Goal: Transaction & Acquisition: Book appointment/travel/reservation

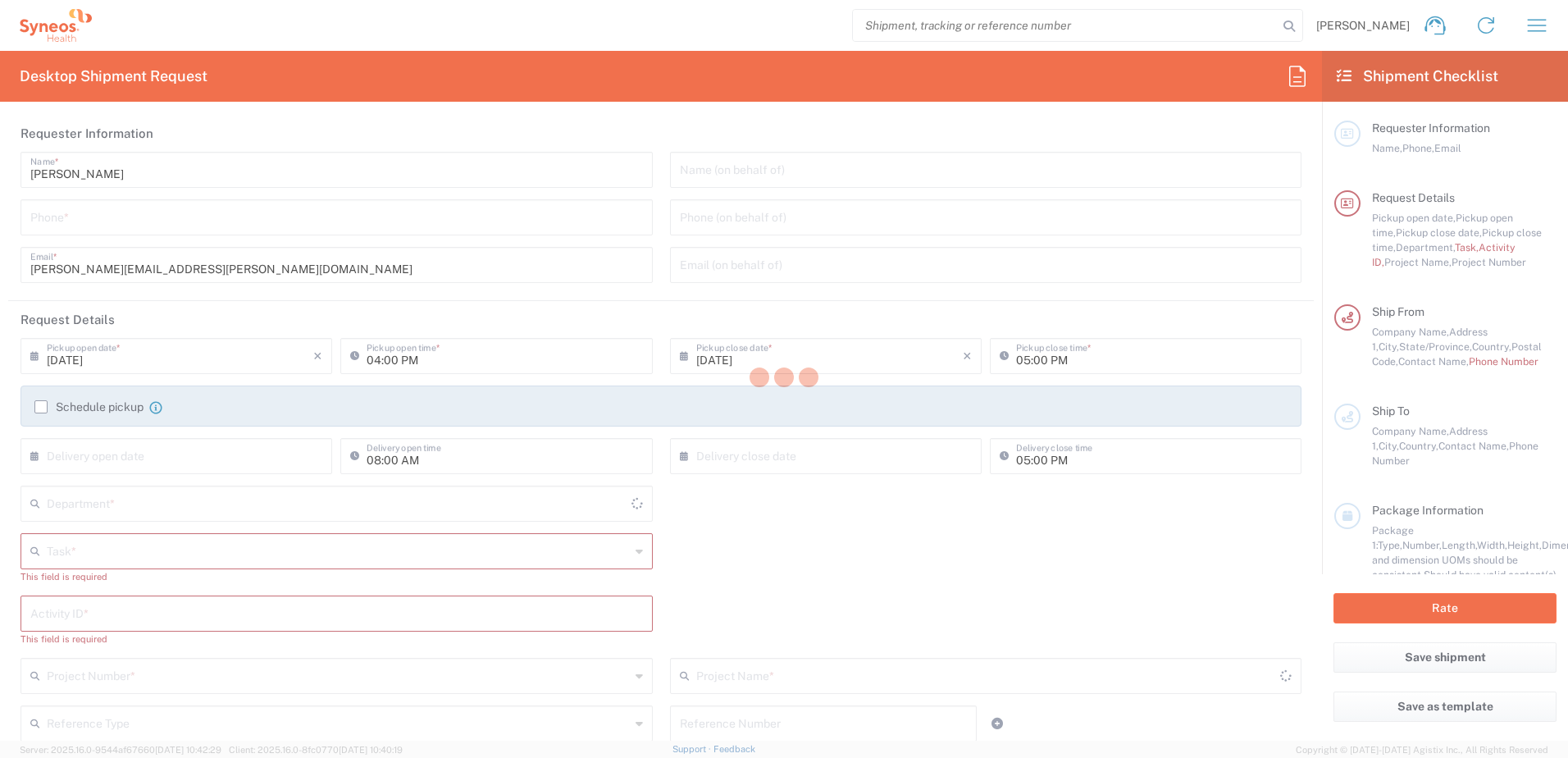
type input "4510"
type input "North Carolina"
type input "United States"
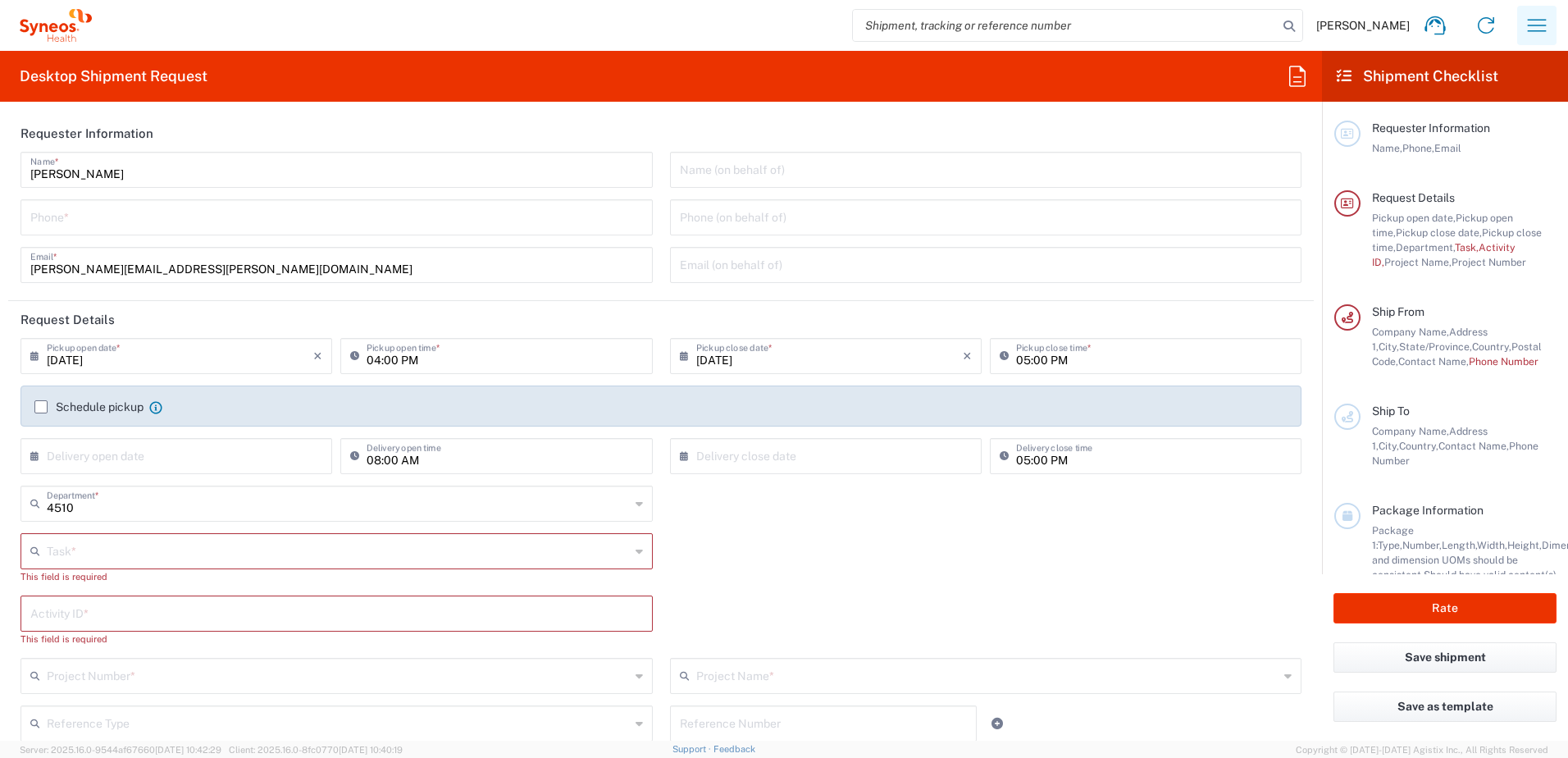
click at [1539, 35] on icon "button" at bounding box center [1537, 25] width 26 height 26
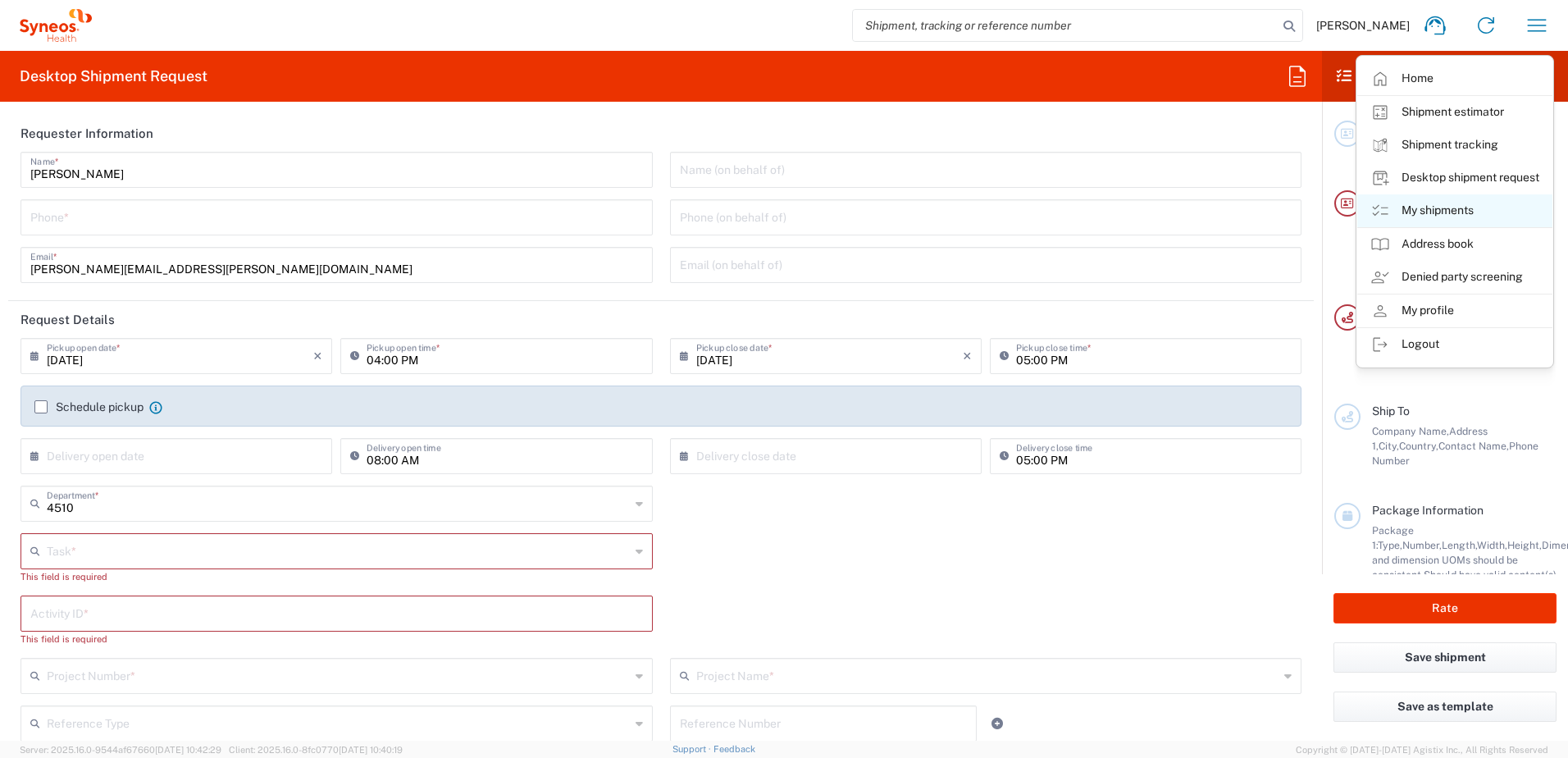
click at [1444, 204] on link "My shipments" at bounding box center [1455, 211] width 195 height 33
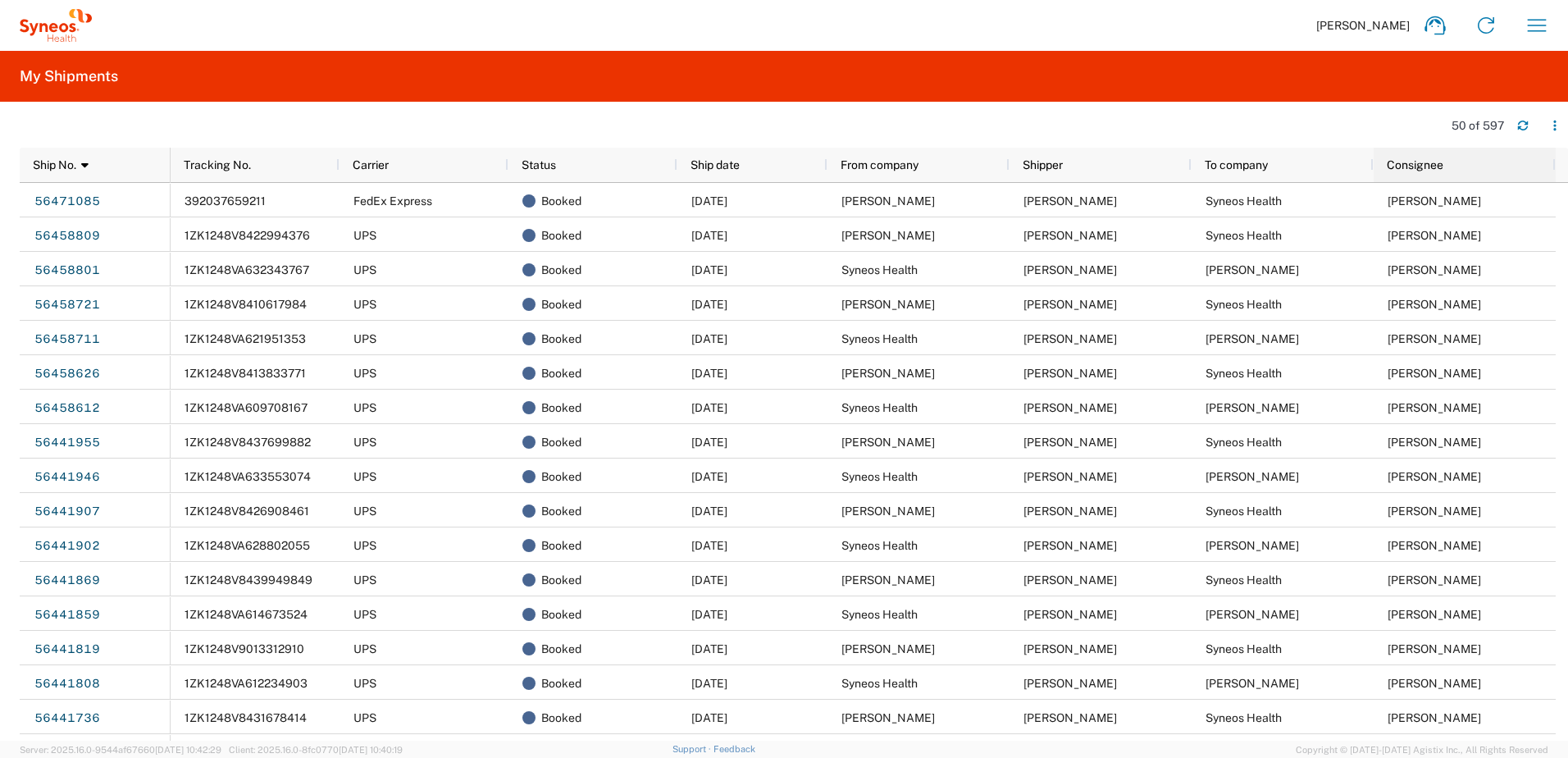
click at [1412, 166] on span "Consignee" at bounding box center [1416, 164] width 57 height 13
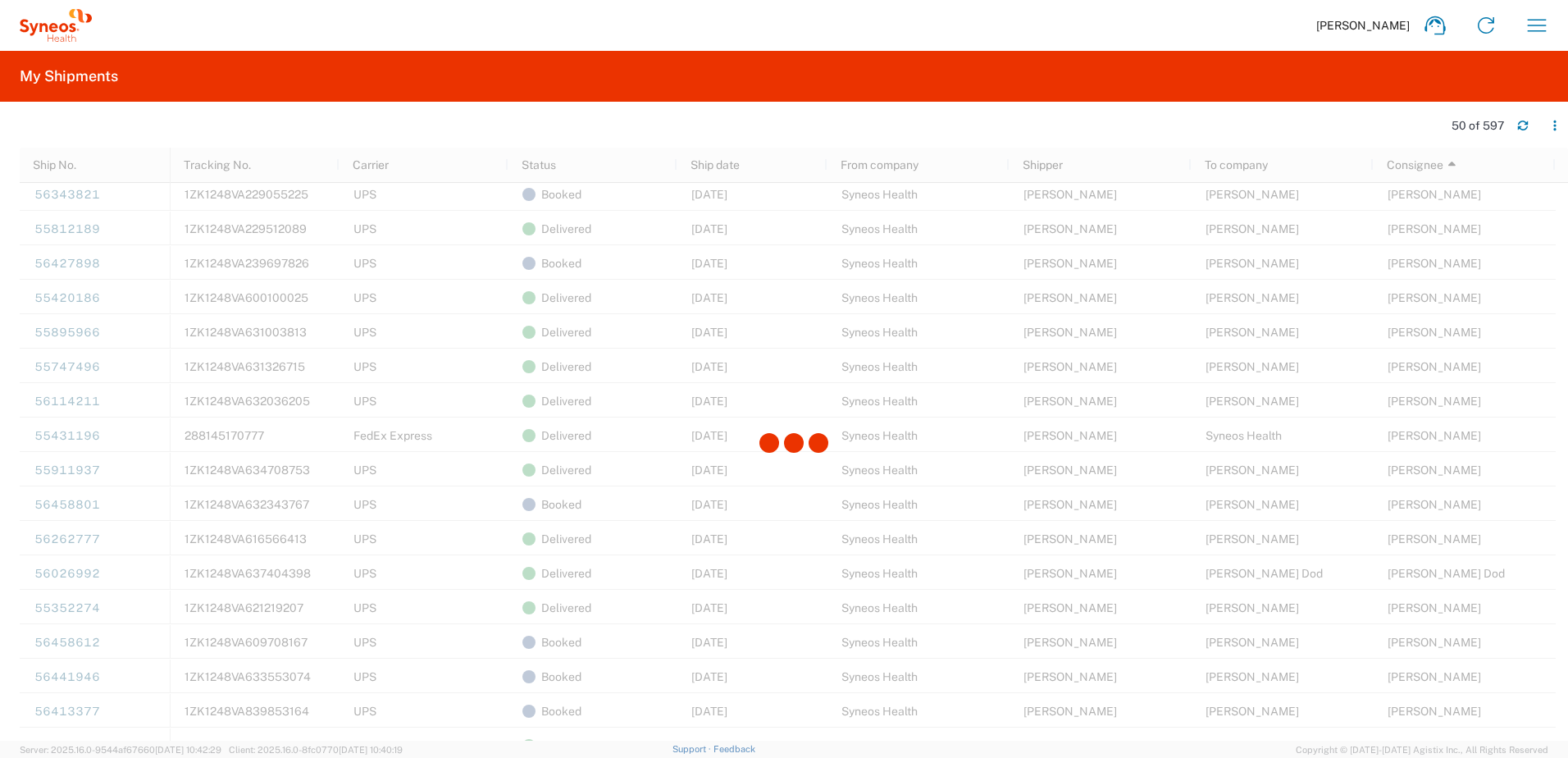
scroll to position [1027, 0]
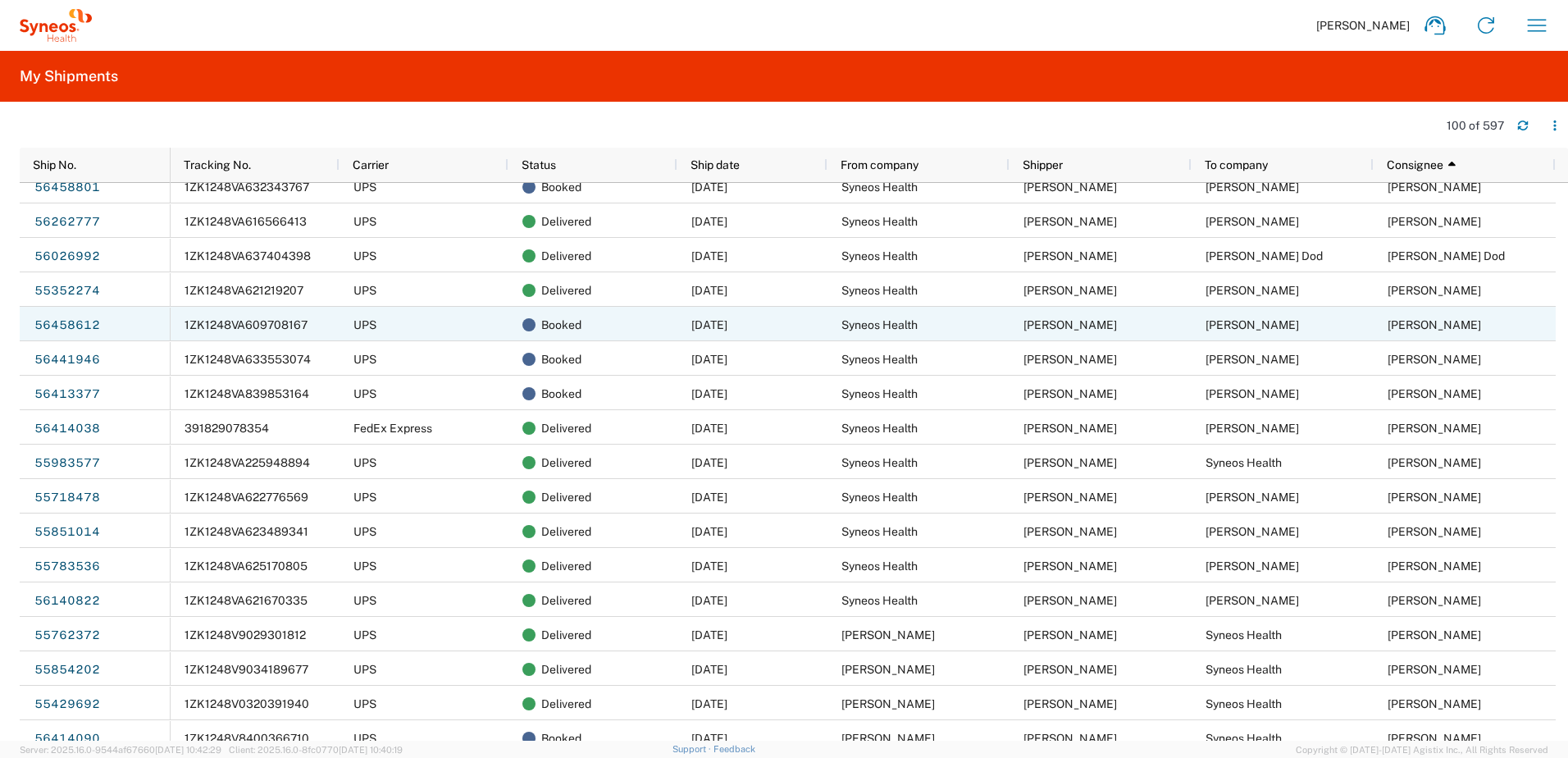
scroll to position [1313, 0]
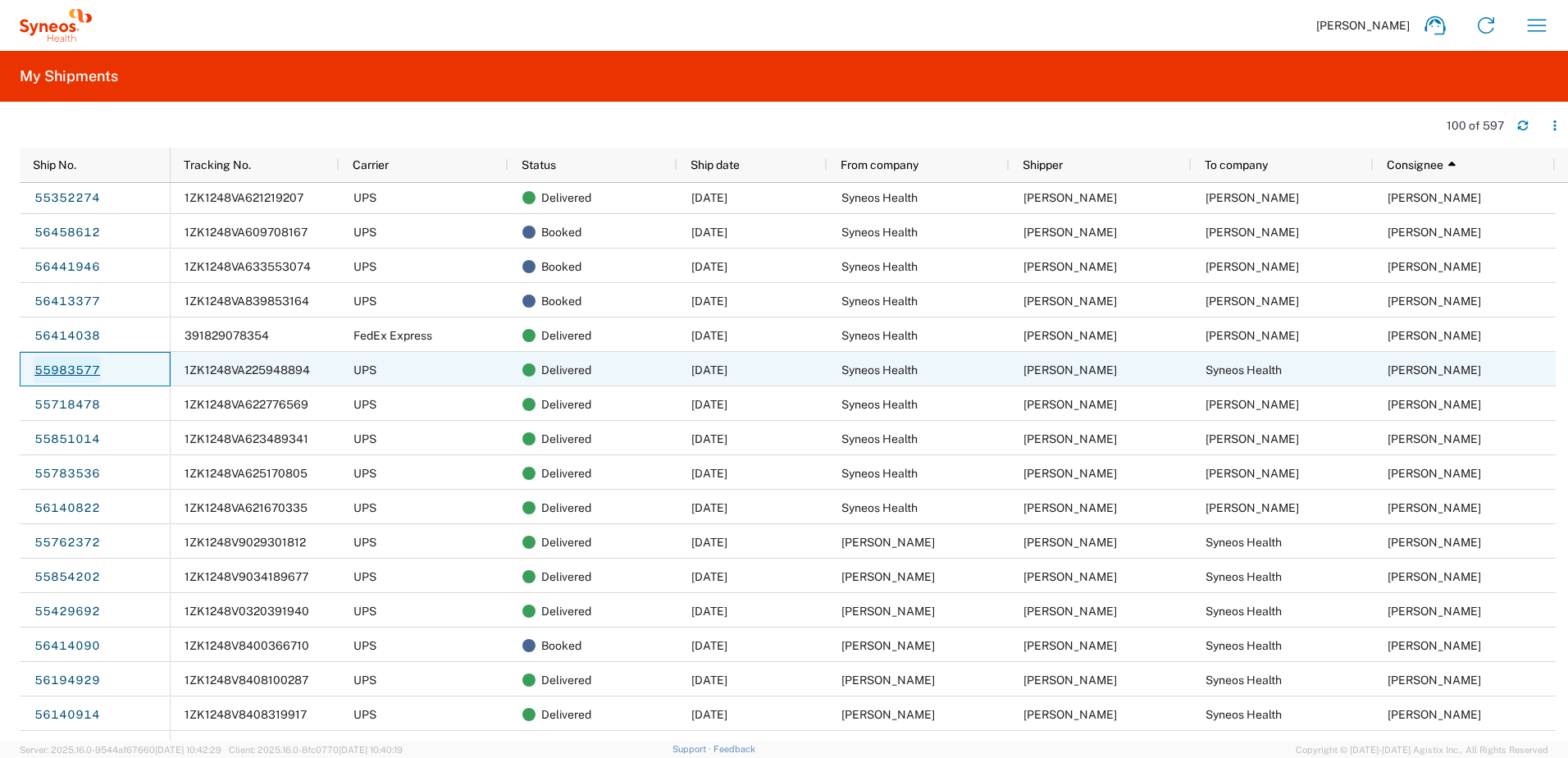
click at [73, 368] on link "55983577" at bounding box center [68, 370] width 68 height 26
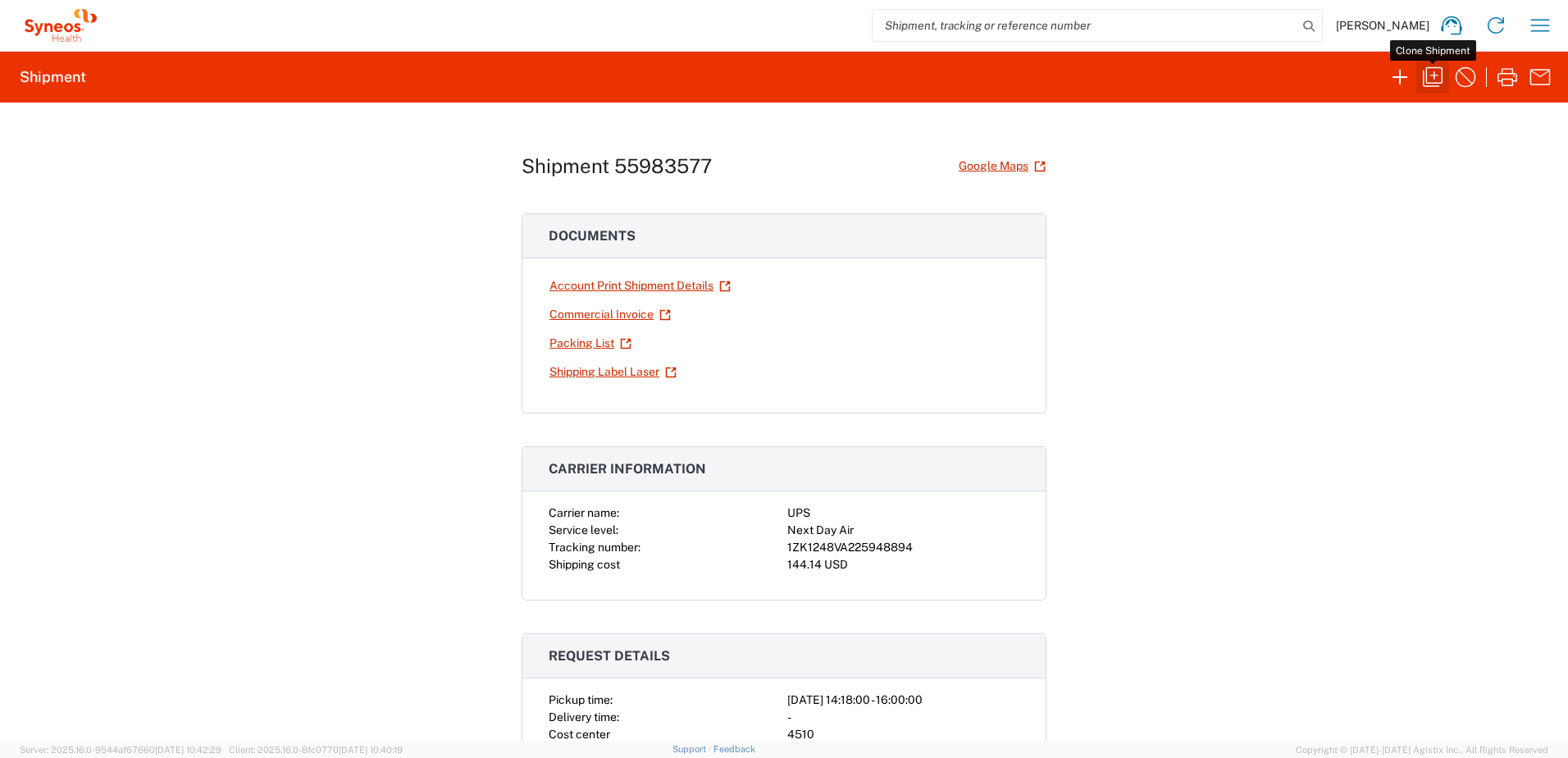
click at [1439, 79] on icon "button" at bounding box center [1433, 77] width 26 height 26
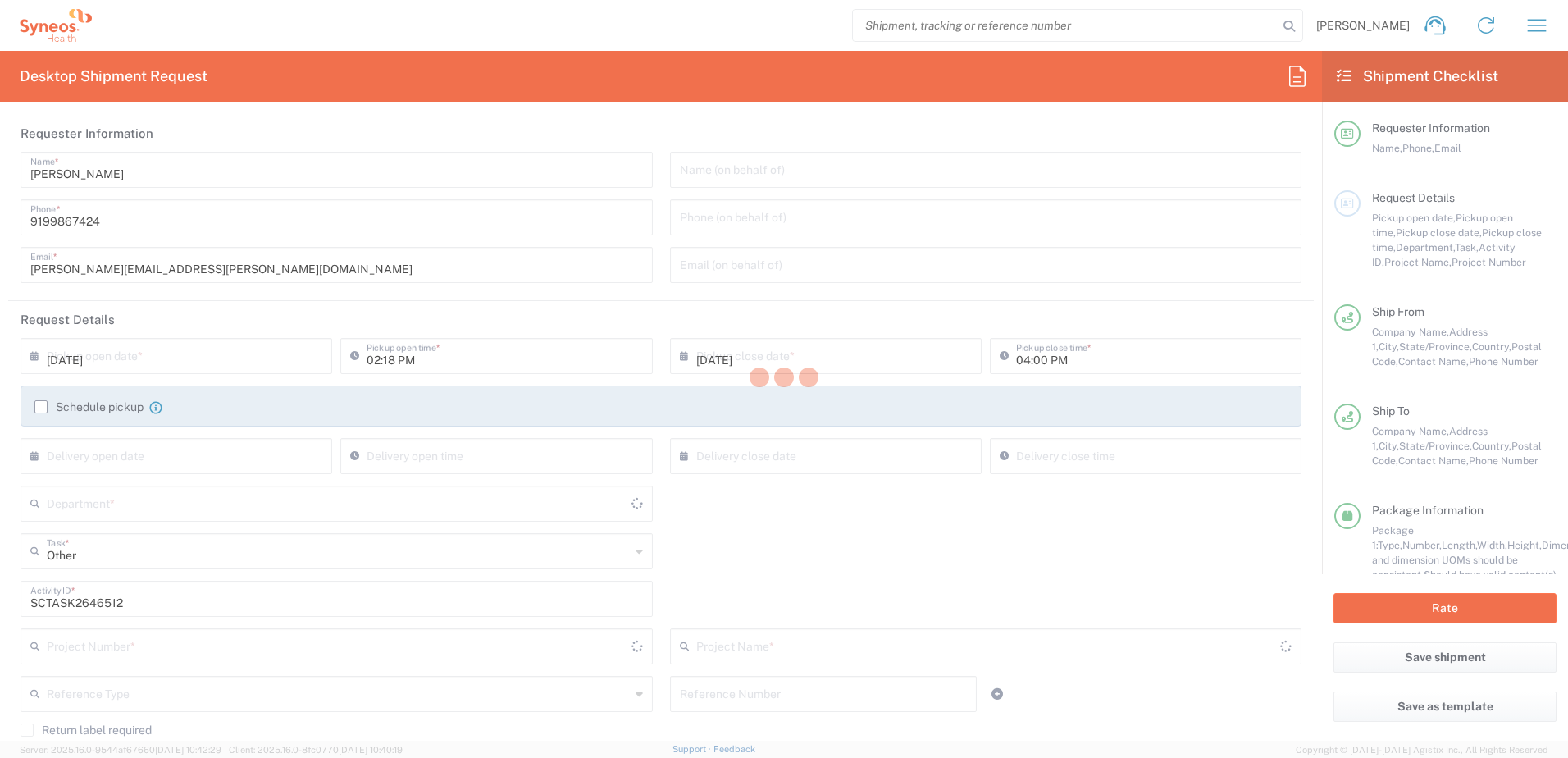
type input "New York"
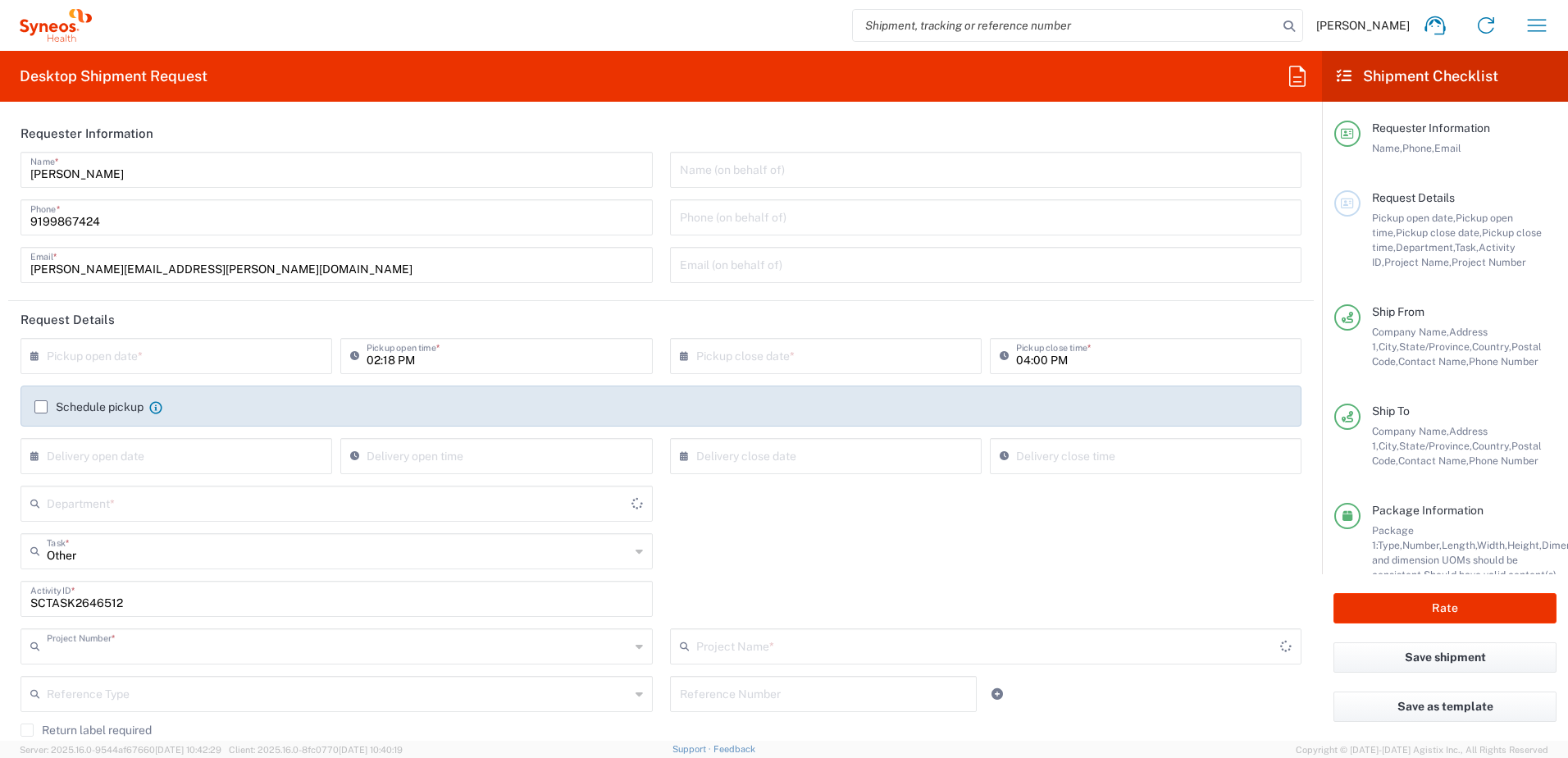
type input "4520 DEPARTMENTAL EXPENSE"
type input "North Carolina"
type input "4510"
type input "4520 DEPARTMENTAL EXPENSE"
type input "Your Packaging"
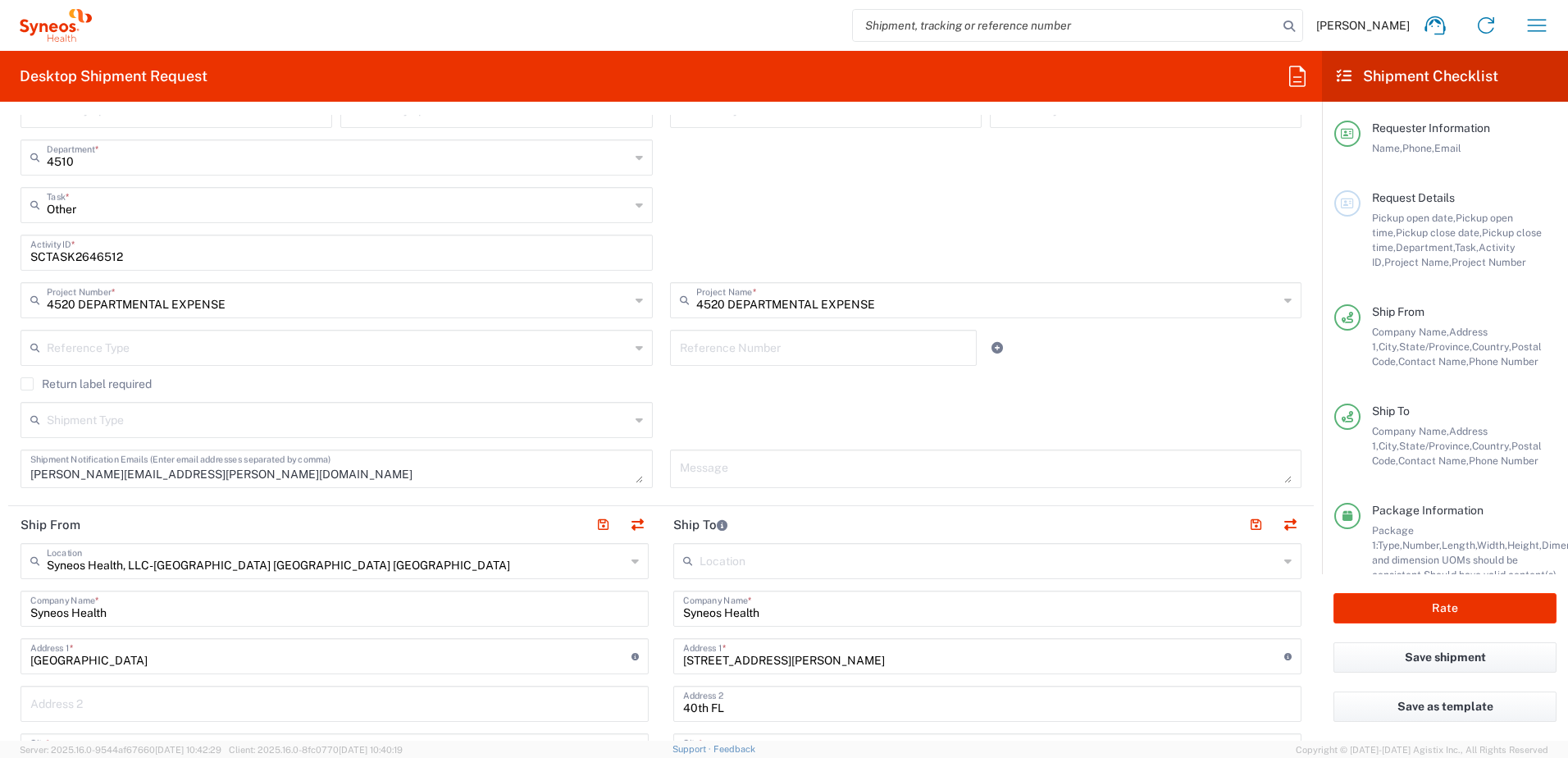
scroll to position [247, 0]
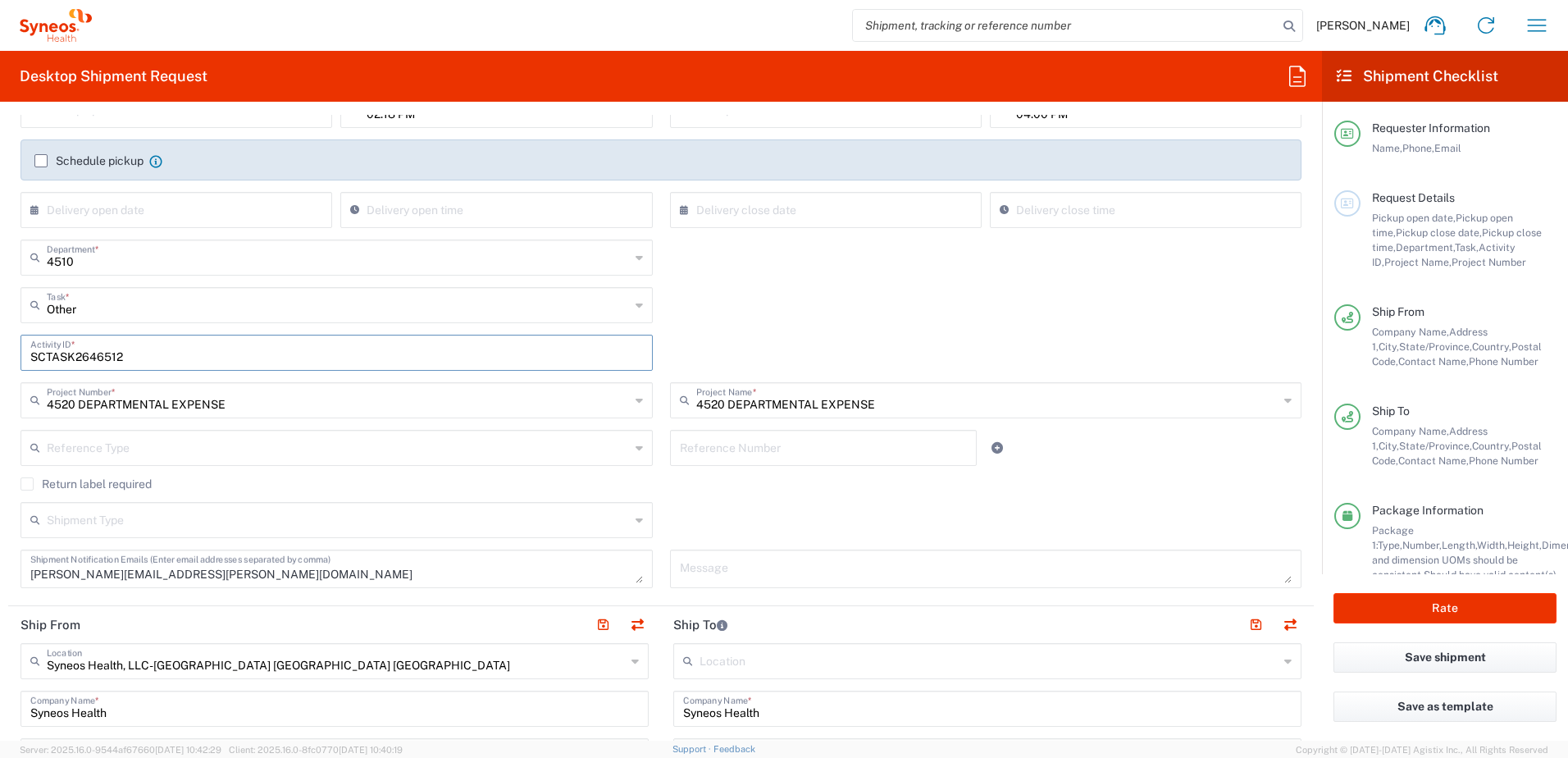
click at [84, 353] on input "SCTASK2646512" at bounding box center [336, 351] width 612 height 28
paste input "86719"
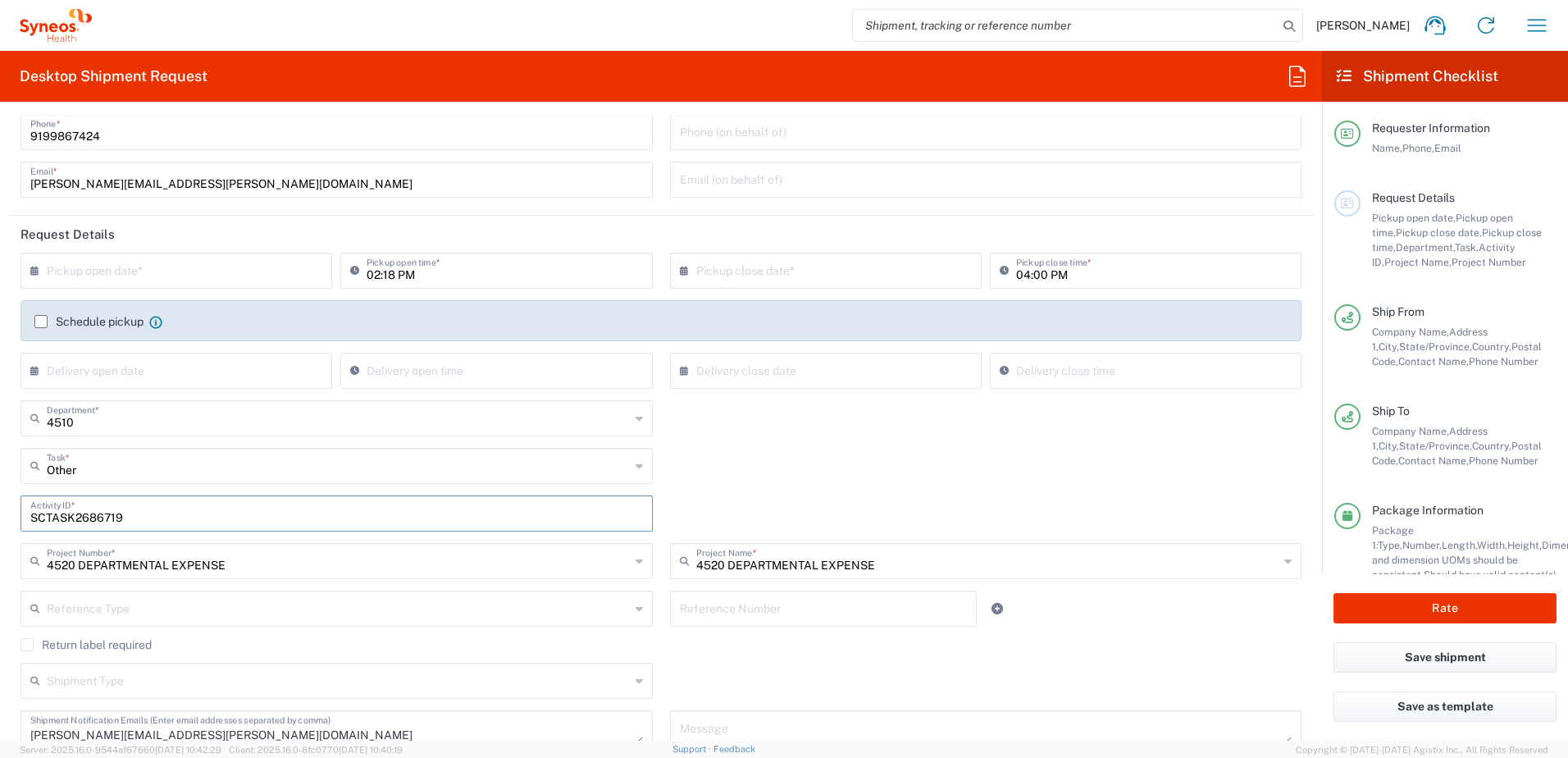
scroll to position [82, 0]
type input "SCTASK2686719"
click at [186, 281] on input "text" at bounding box center [180, 272] width 267 height 28
click at [153, 399] on span "12" at bounding box center [154, 399] width 24 height 23
type input "08/12/2025"
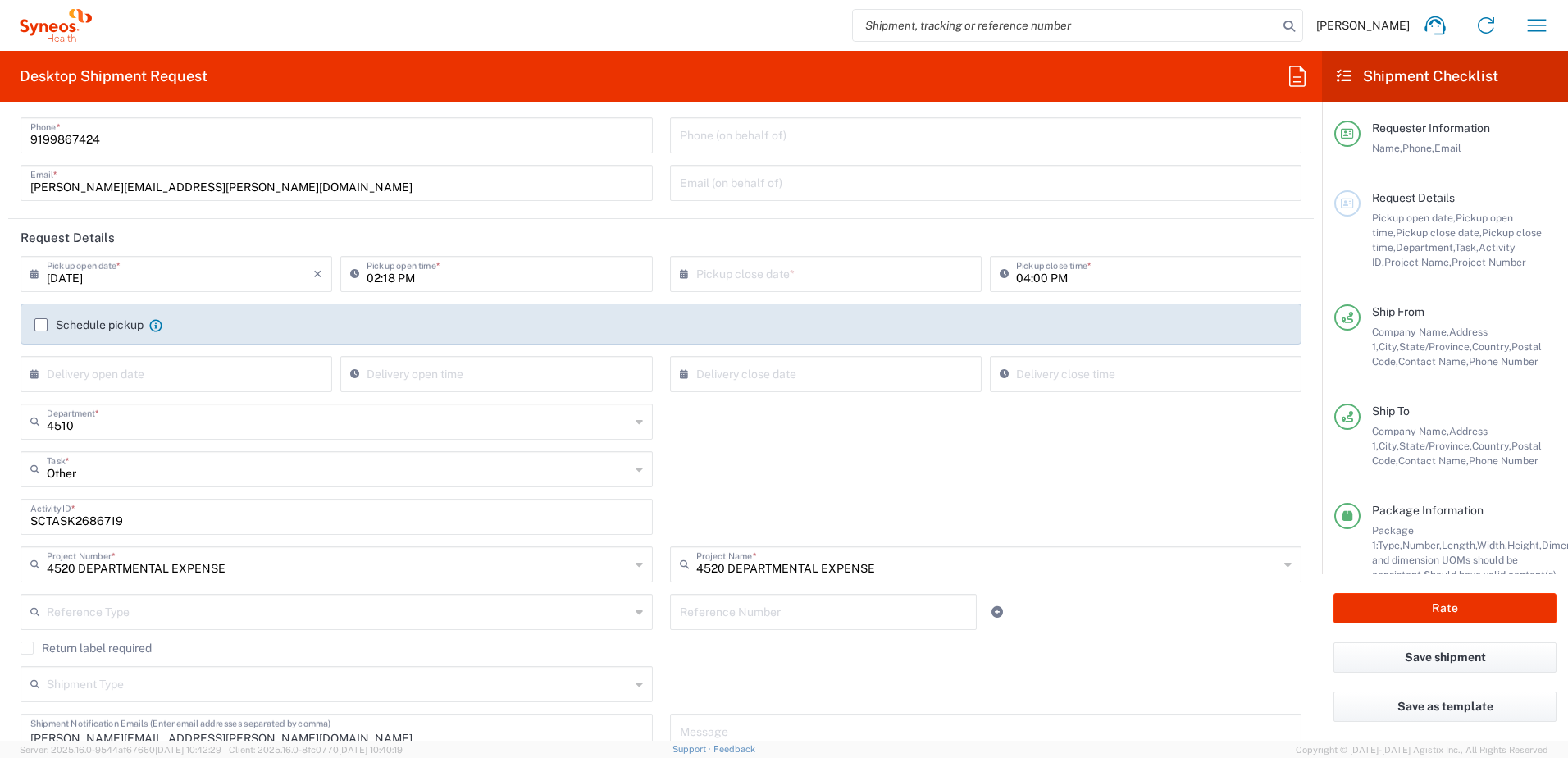
click at [719, 266] on input "text" at bounding box center [830, 272] width 267 height 28
click at [801, 400] on span "12" at bounding box center [798, 399] width 24 height 23
type input "08/12/2025"
click at [514, 281] on input "02:18 PM" at bounding box center [505, 272] width 276 height 28
click at [508, 280] on input "02:18 PM" at bounding box center [505, 272] width 276 height 28
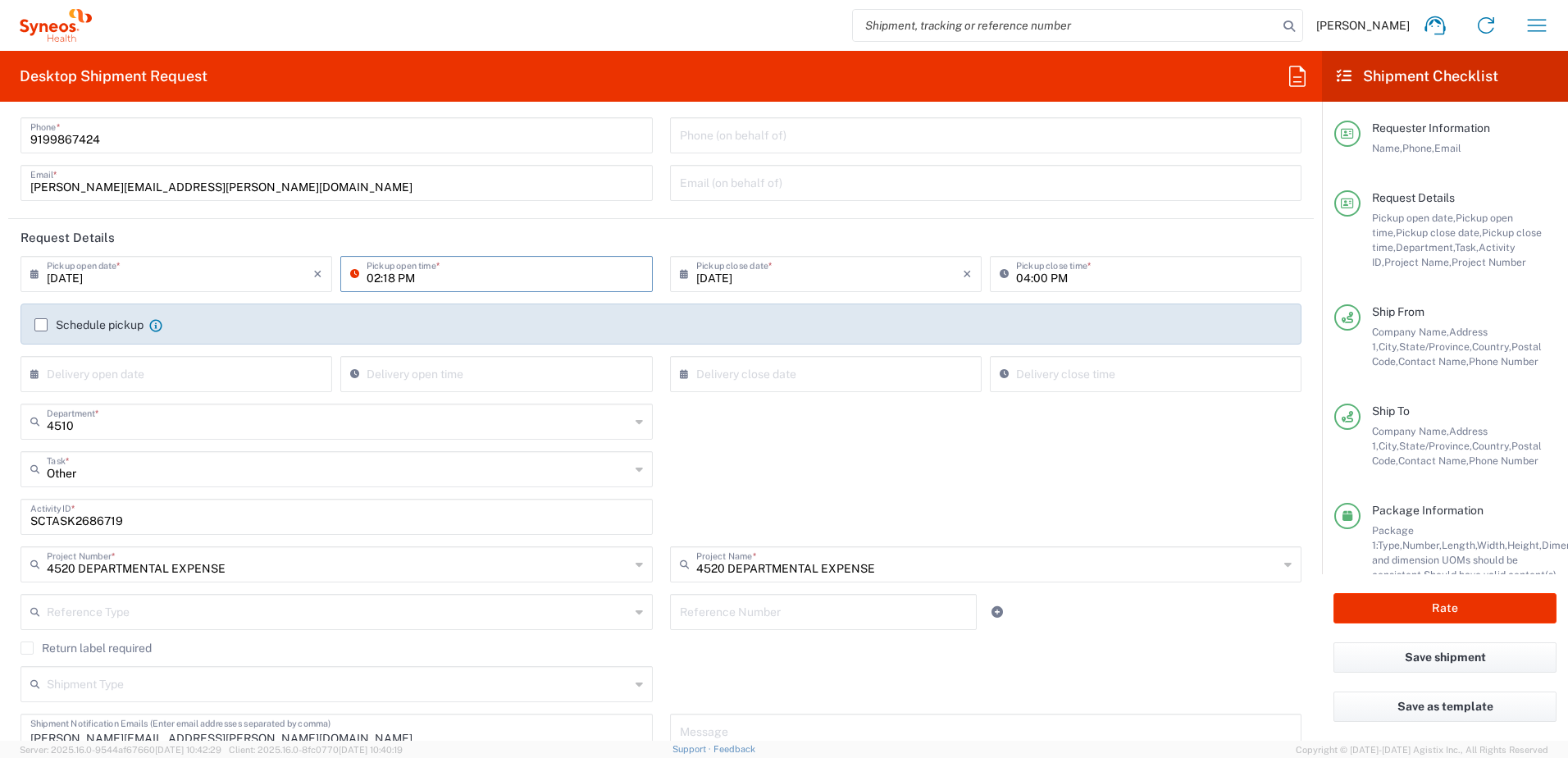
click at [495, 279] on input "02:18 PM" at bounding box center [505, 272] width 276 height 28
drag, startPoint x: 480, startPoint y: 274, endPoint x: 337, endPoint y: 268, distance: 143.1
click at [340, 268] on div "02:18 PM Pickup open time *" at bounding box center [496, 274] width 311 height 37
click at [839, 448] on div "4510 Department * 4510 3000 3100 3109 3110 3111 3112 3125 3130 3135 3136 3150 3…" at bounding box center [661, 427] width 1299 height 47
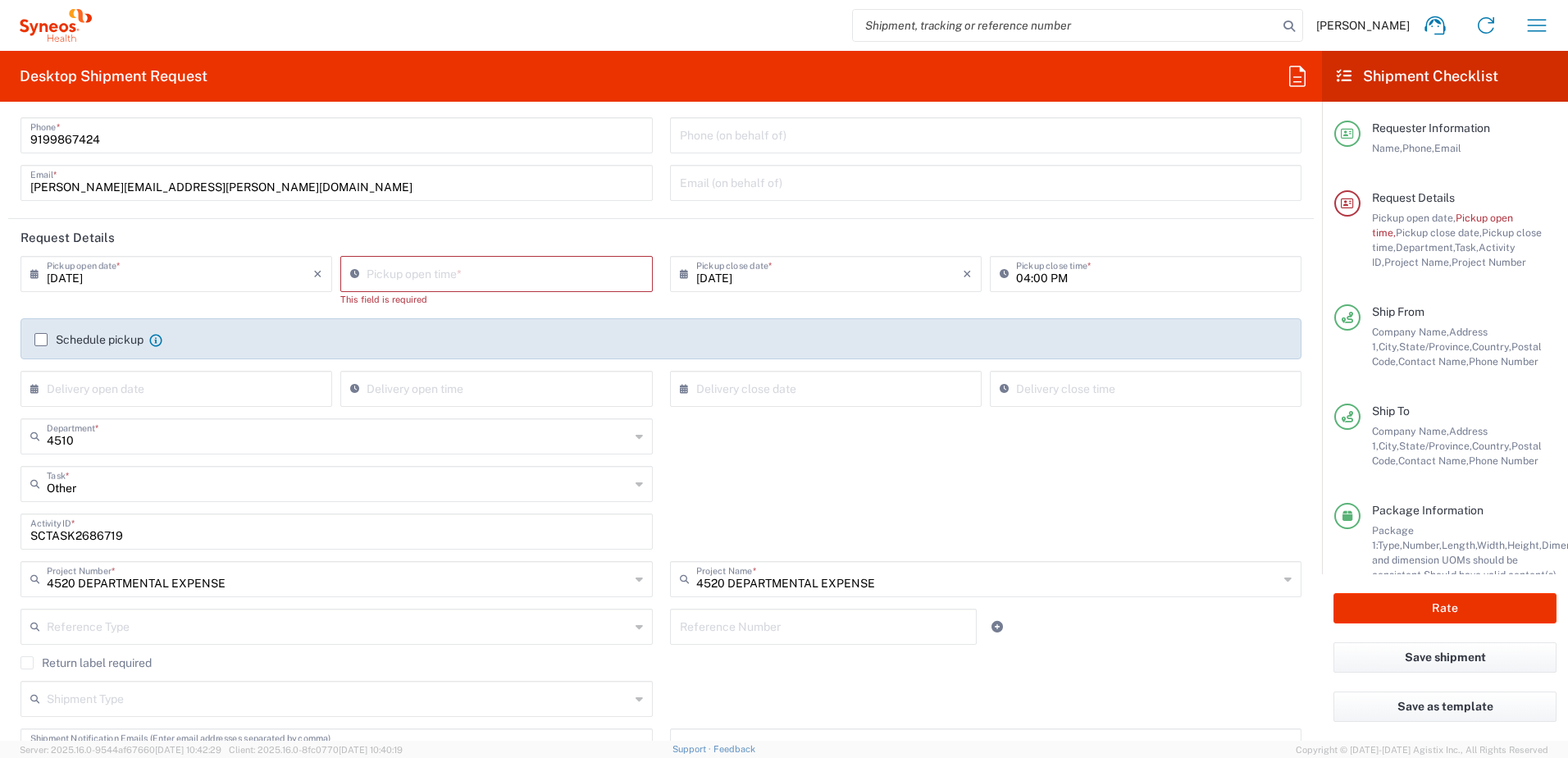
type input "03:09 PM"
click at [541, 273] on input "03:09 PM" at bounding box center [505, 272] width 276 height 28
click at [878, 510] on agx-shipment-cost-centers-widget "4510 Department * 4510 3000 3100 3109 3110 3111 3112 3125 3130 3135 3136 3150 3…" at bounding box center [661, 513] width 1299 height 190
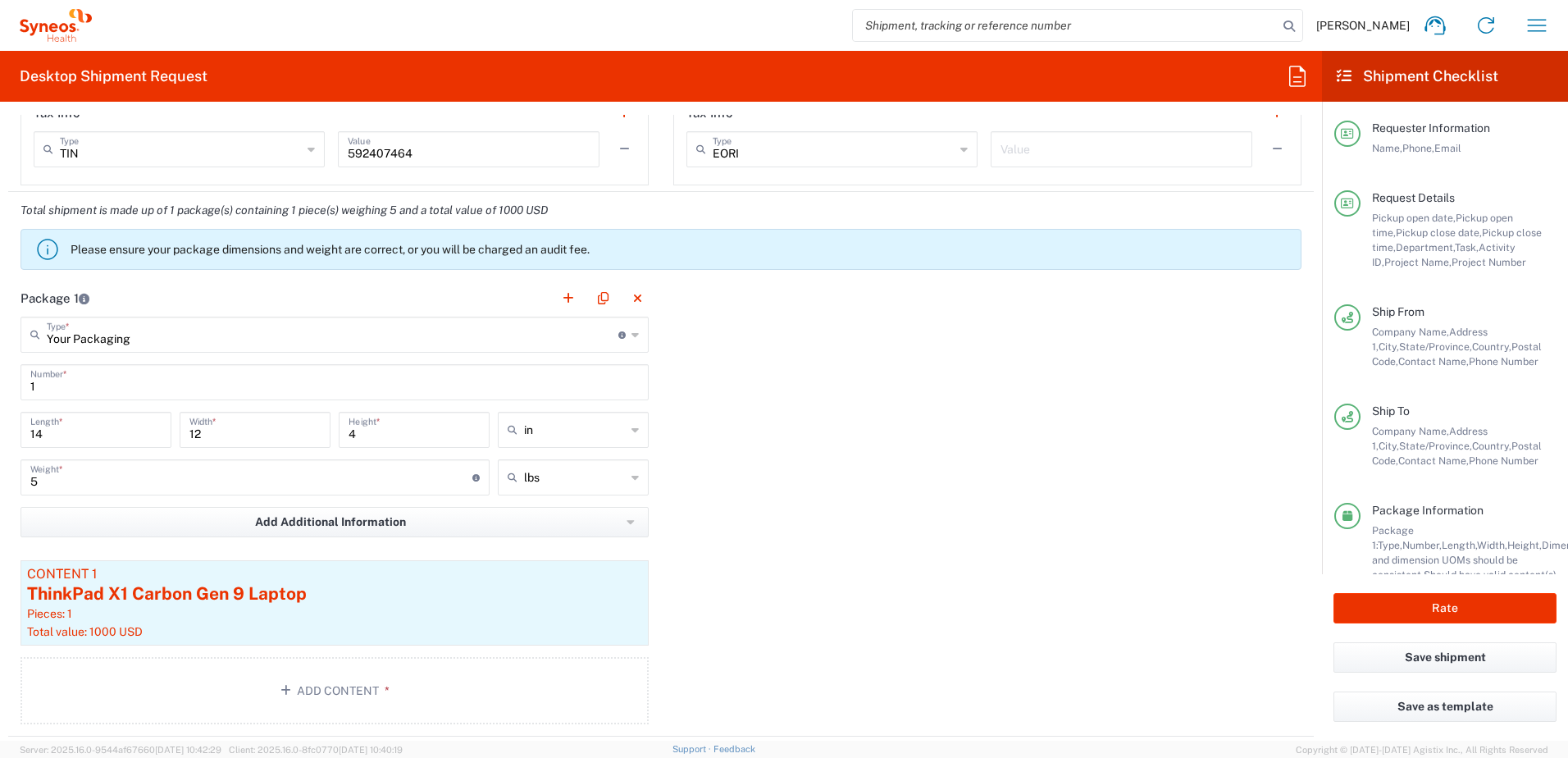
scroll to position [1395, 0]
click at [366, 603] on div "ThinkPad X1 Carbon Gen 9 Laptop" at bounding box center [335, 592] width 615 height 25
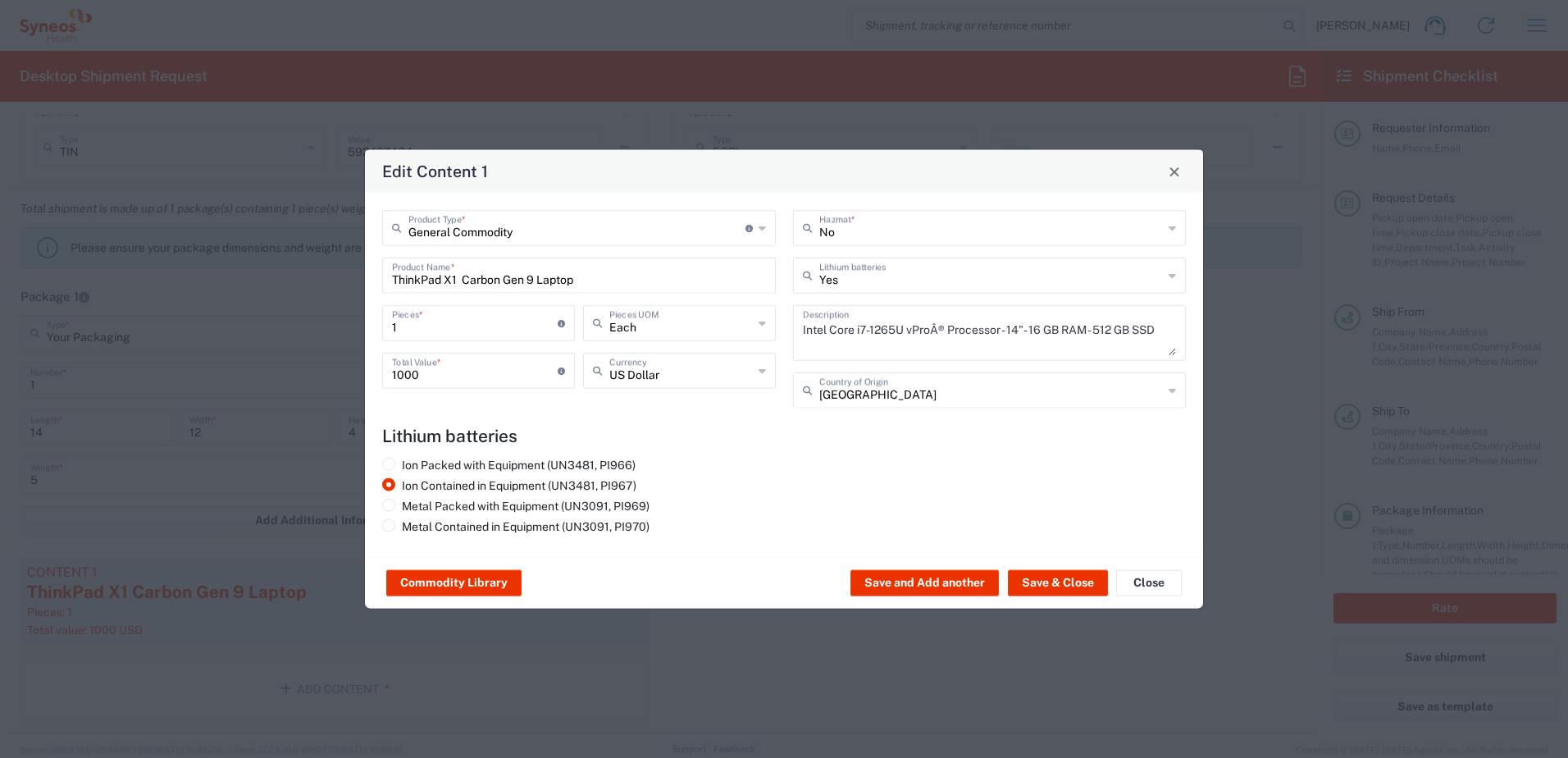
click at [436, 323] on input "1" at bounding box center [476, 321] width 166 height 28
type input "2"
type input "2000"
type input "2"
click at [827, 491] on div "Ion Packed with Equipment (UN3481, PI966) Ion Contained in Equipment (UN3481, P…" at bounding box center [785, 499] width 821 height 82
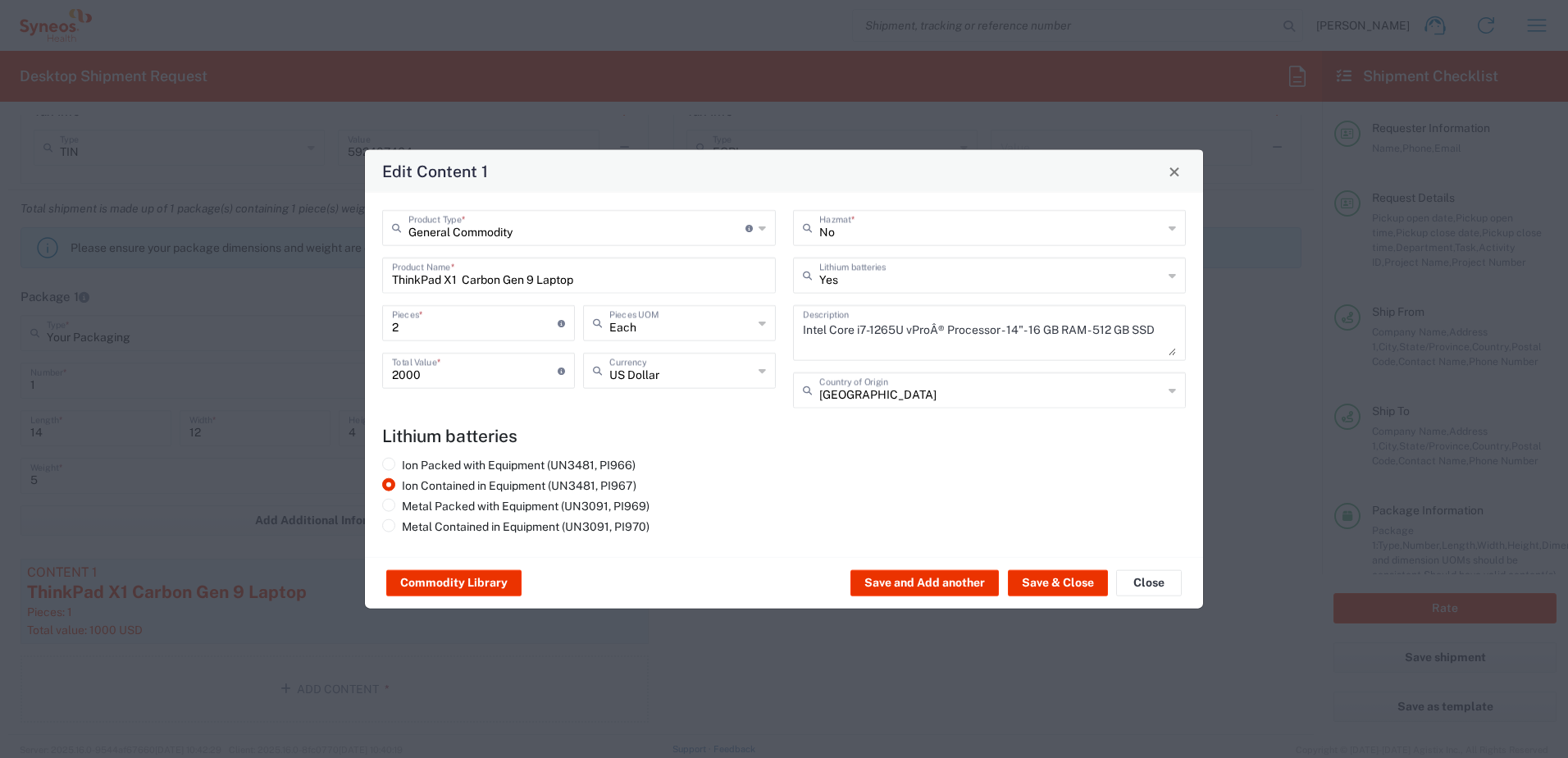
click at [1048, 569] on div "Commodity Library Save and Add another Save & Close Close" at bounding box center [784, 583] width 838 height 52
click at [1061, 590] on button "Save & Close" at bounding box center [1058, 584] width 100 height 26
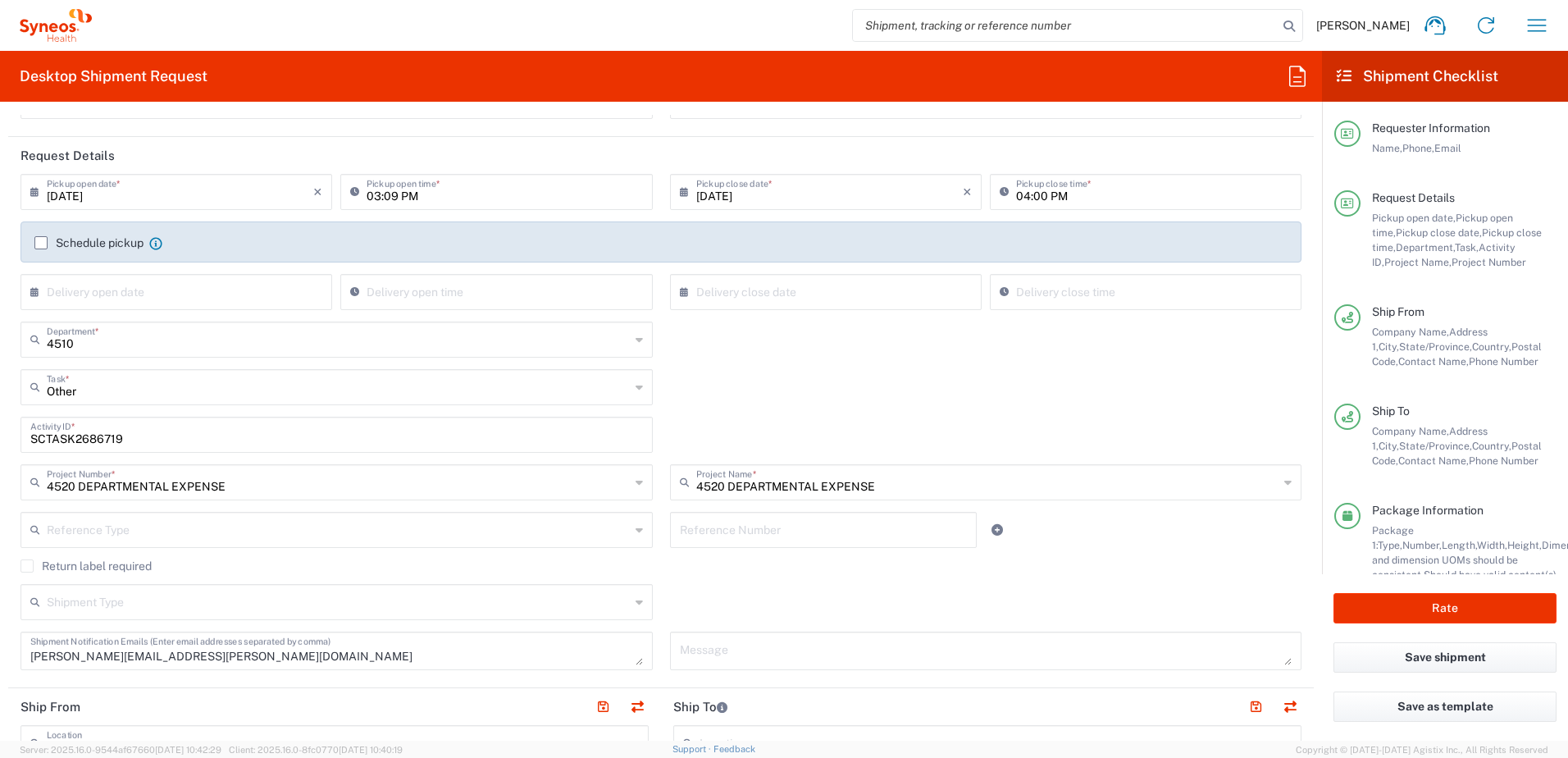
scroll to position [574, 0]
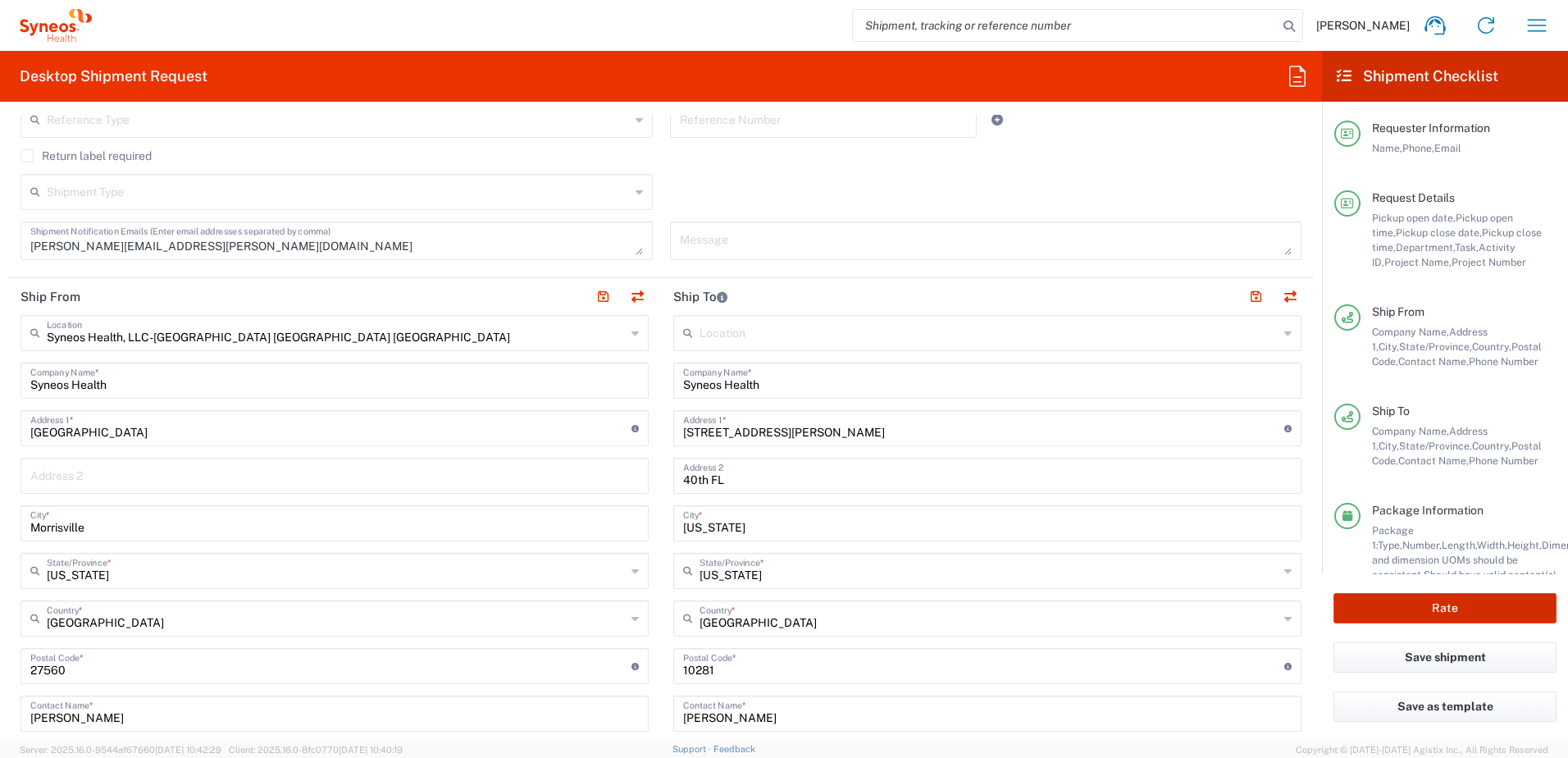
click at [1452, 607] on button "Rate" at bounding box center [1445, 608] width 223 height 30
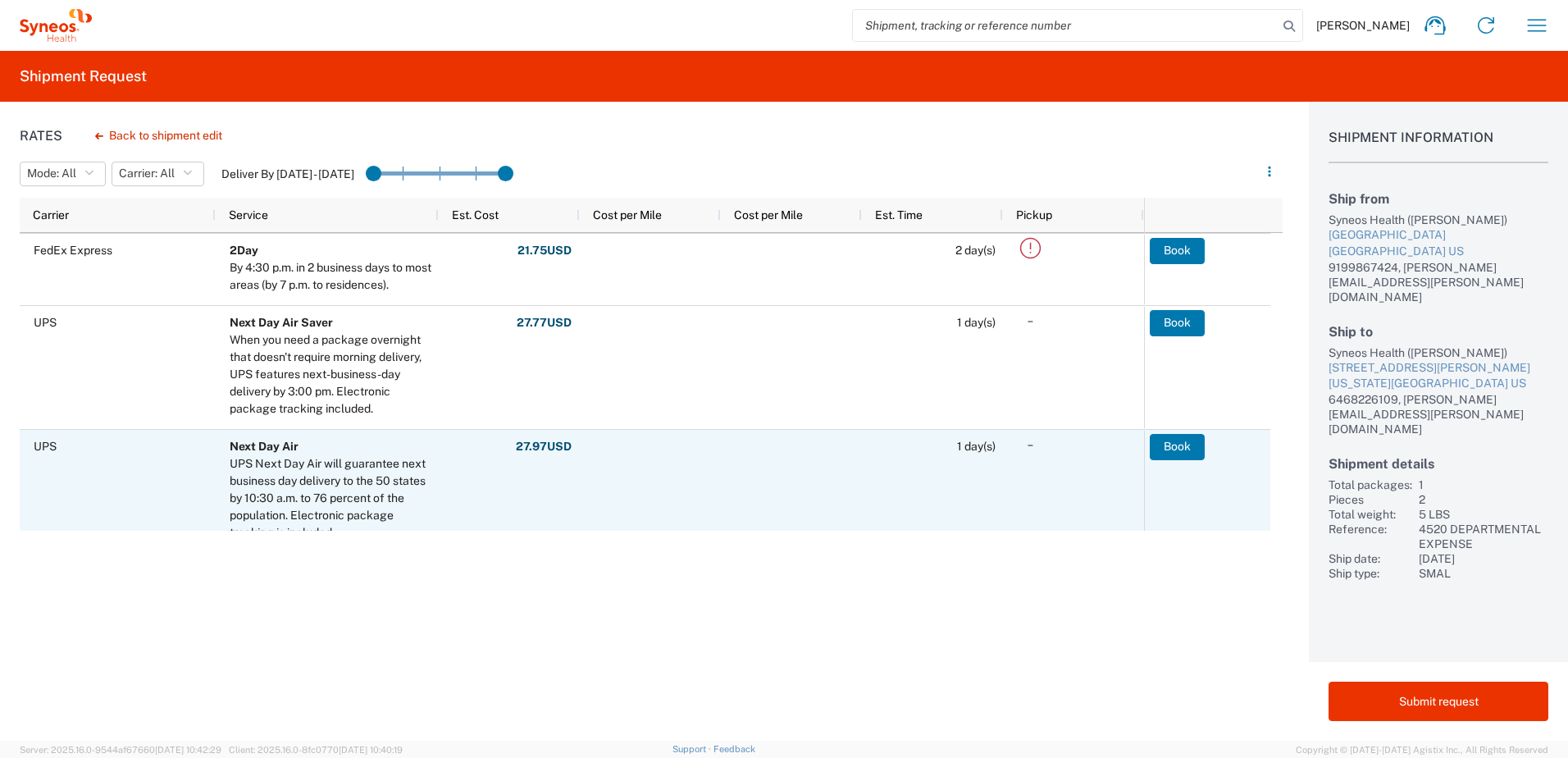
scroll to position [574, 0]
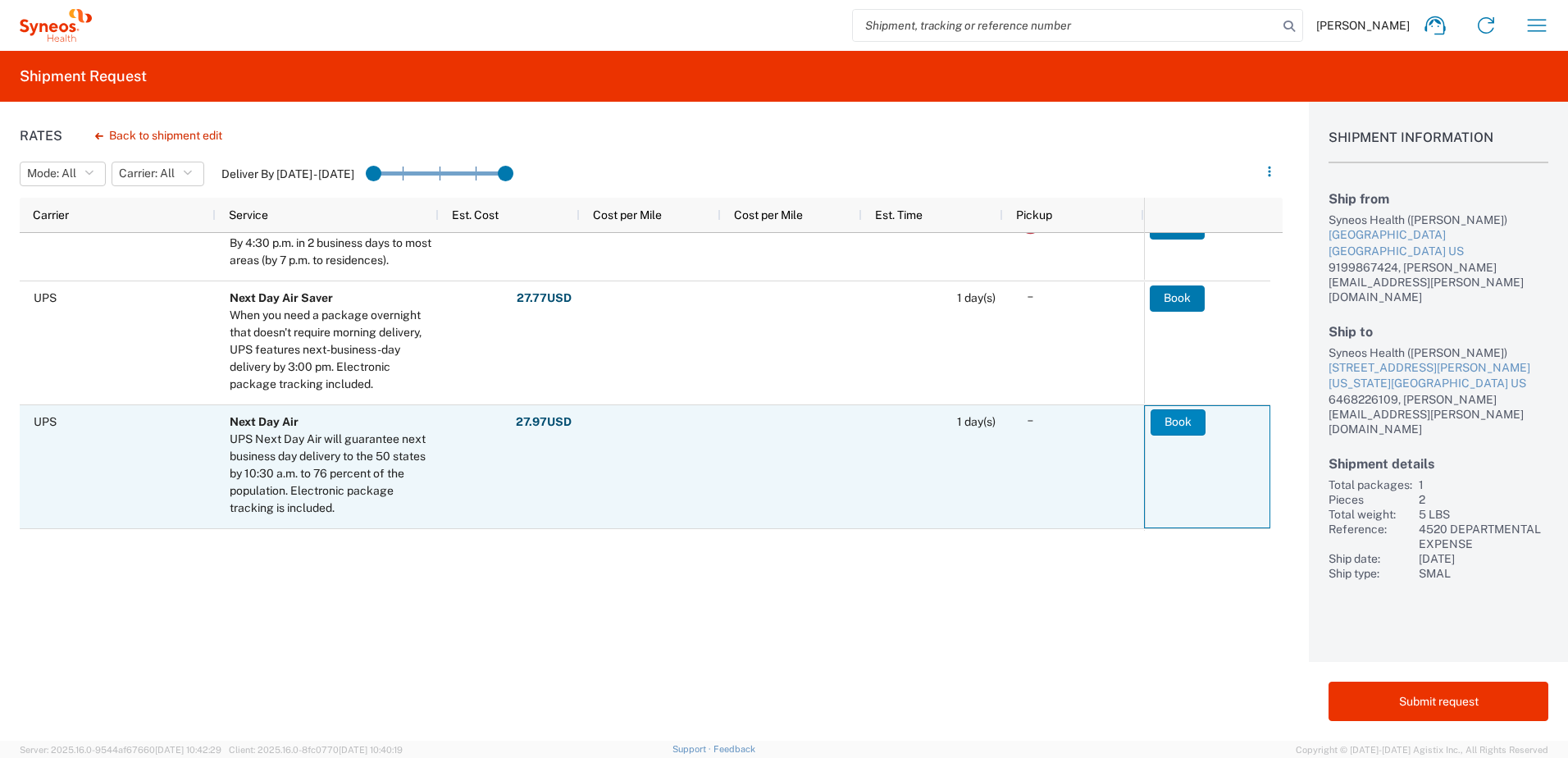
click at [1185, 424] on button "Book" at bounding box center [1178, 422] width 55 height 26
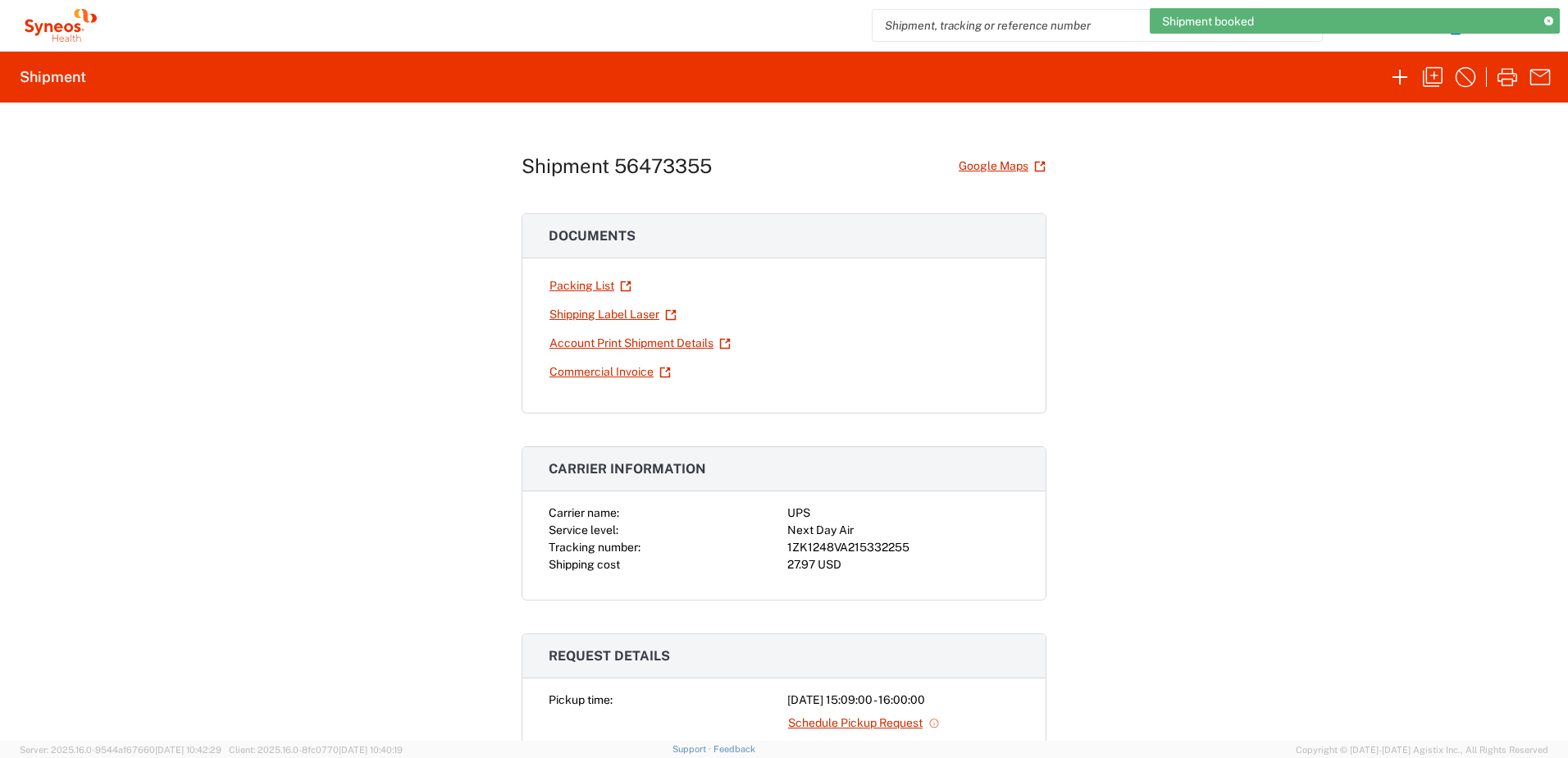
click at [836, 553] on div "1ZK1248VA215332255" at bounding box center [904, 547] width 232 height 17
copy div "1ZK1248VA215332255"
